Goal: Information Seeking & Learning: Learn about a topic

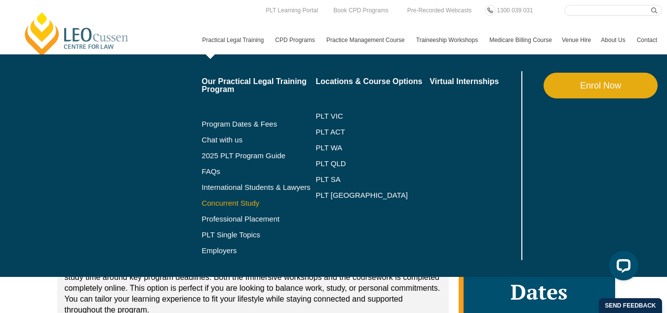
click at [202, 207] on link "Concurrent Study" at bounding box center [259, 203] width 114 height 8
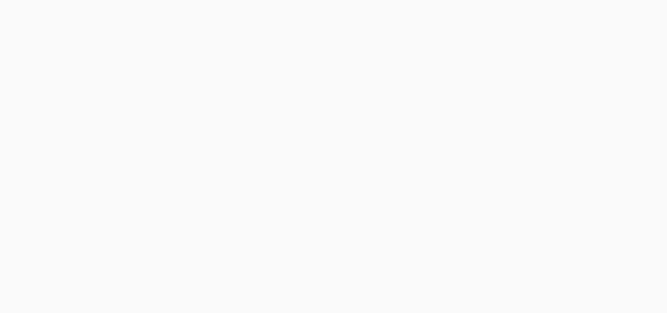
click at [666, 21] on header "Leo Cussen Centre for Law Search here Practical Legal Training Our Practical Le…" at bounding box center [333, 34] width 667 height 68
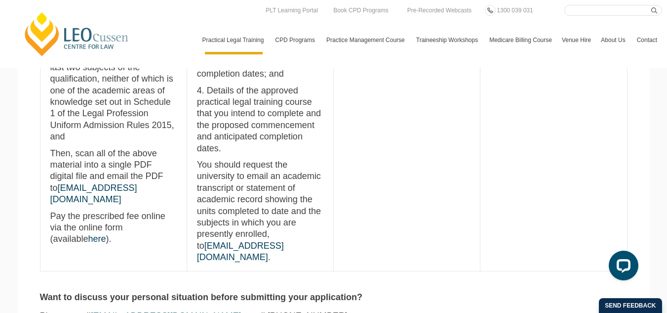
scroll to position [793, 0]
